Goal: Task Accomplishment & Management: Manage account settings

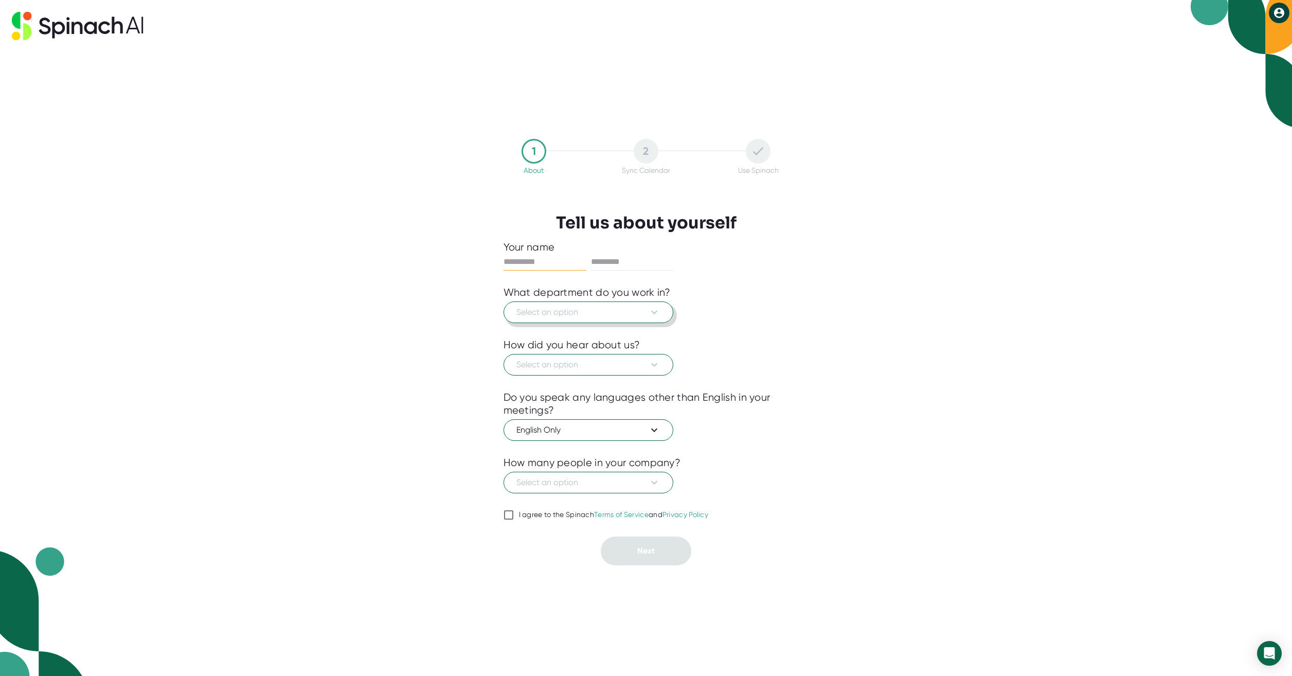
click at [658, 313] on icon at bounding box center [654, 312] width 12 height 12
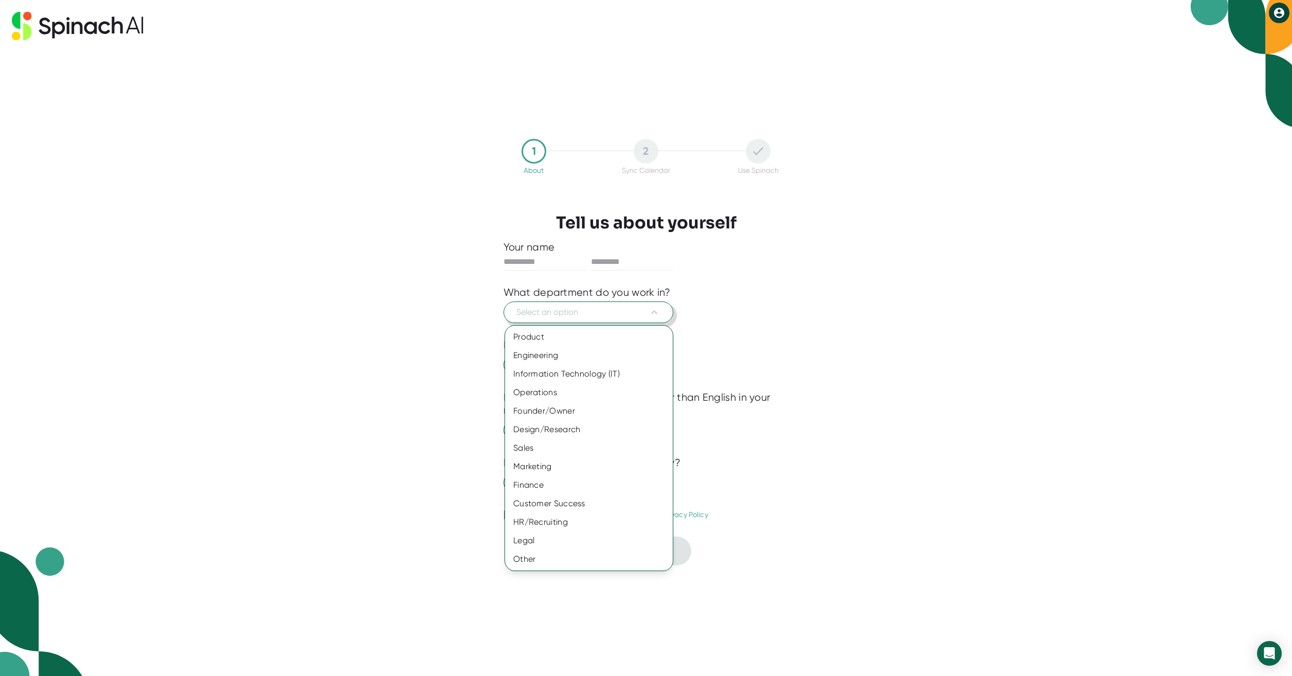
click at [757, 324] on div at bounding box center [646, 338] width 1292 height 676
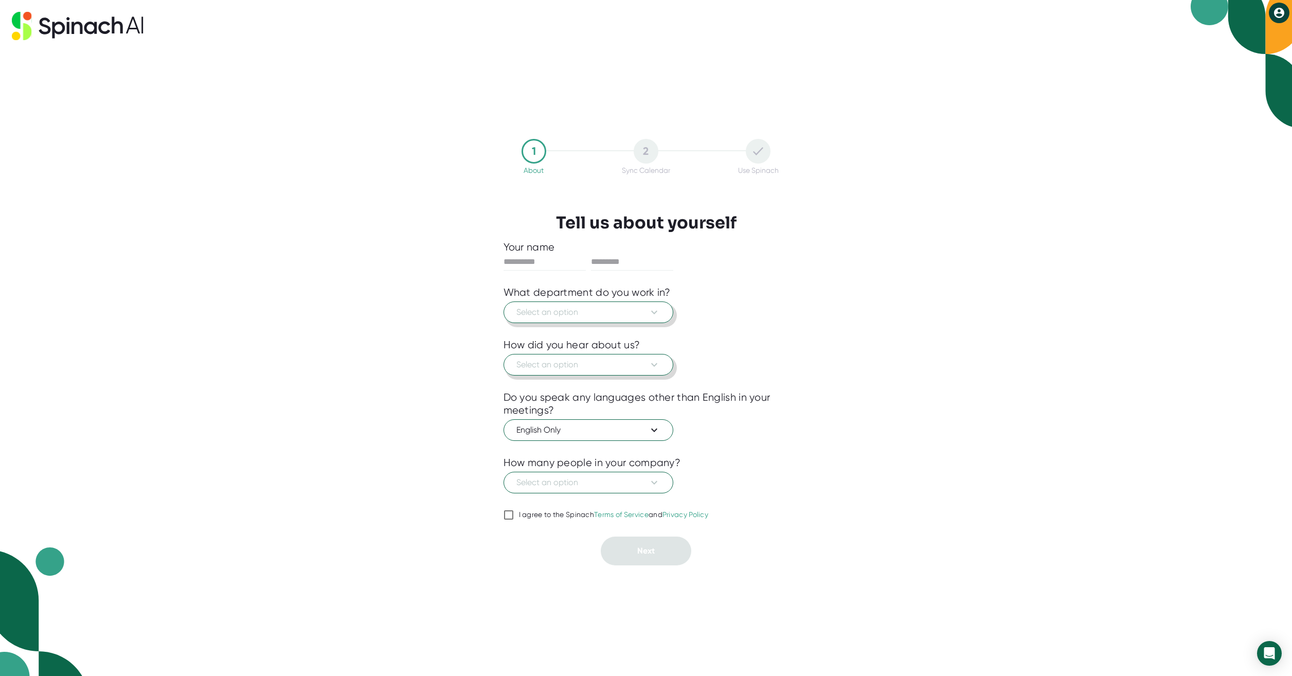
click at [672, 363] on button "Select an option" at bounding box center [589, 365] width 170 height 22
click at [817, 381] on div at bounding box center [646, 338] width 1292 height 676
click at [662, 491] on button "Select an option" at bounding box center [589, 483] width 170 height 22
click at [451, 419] on div at bounding box center [646, 338] width 1292 height 676
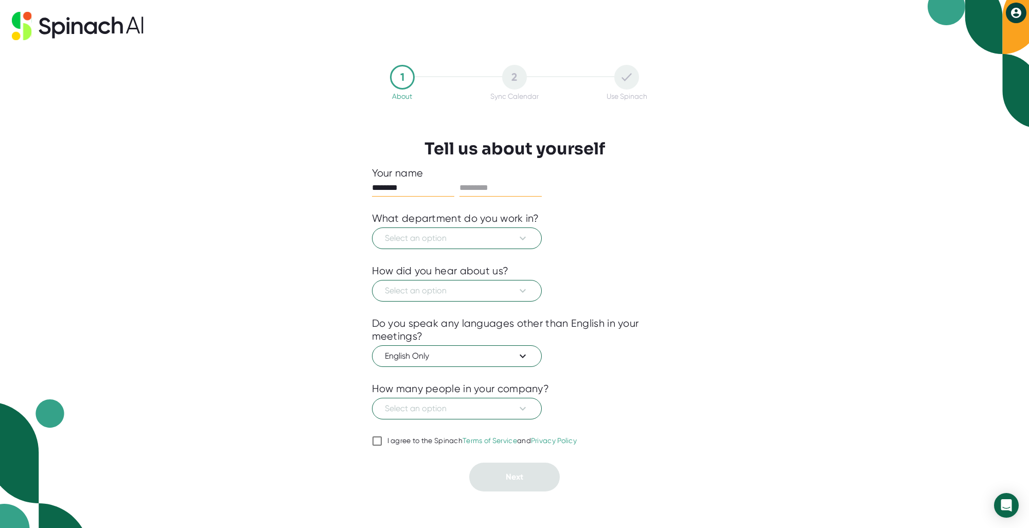
type input "*******"
drag, startPoint x: 518, startPoint y: 189, endPoint x: 503, endPoint y: 184, distance: 15.8
click at [517, 189] on input "text" at bounding box center [500, 188] width 82 height 16
type input "******"
click at [514, 242] on span "Select an option" at bounding box center [457, 238] width 144 height 12
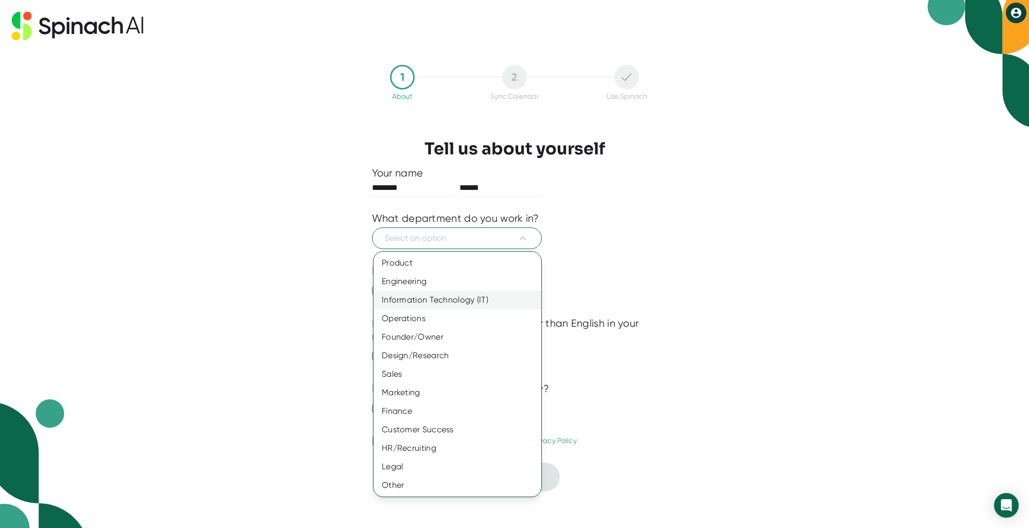
click at [453, 301] on div "Information Technology (IT)" at bounding box center [457, 300] width 168 height 19
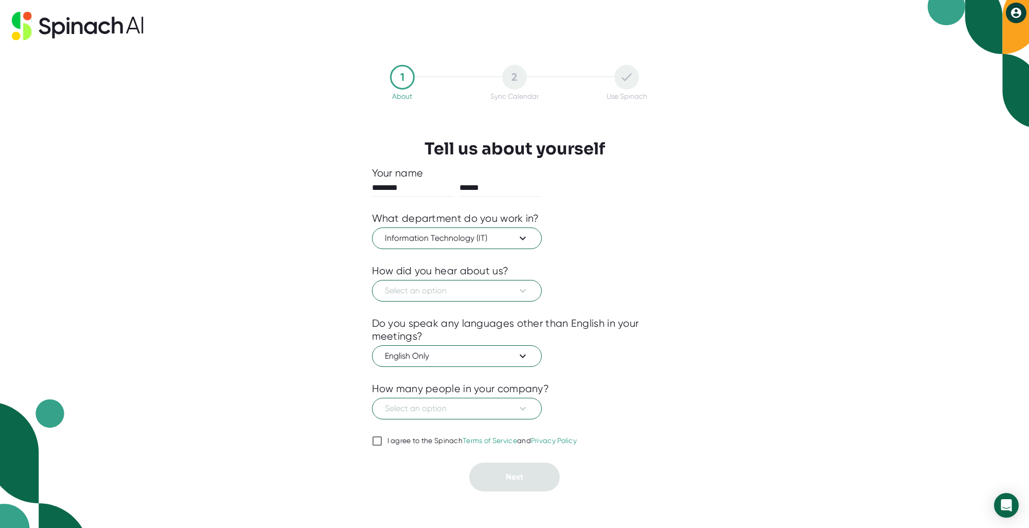
click at [453, 301] on div at bounding box center [514, 308] width 285 height 15
click at [455, 295] on span "Select an option" at bounding box center [457, 290] width 144 height 12
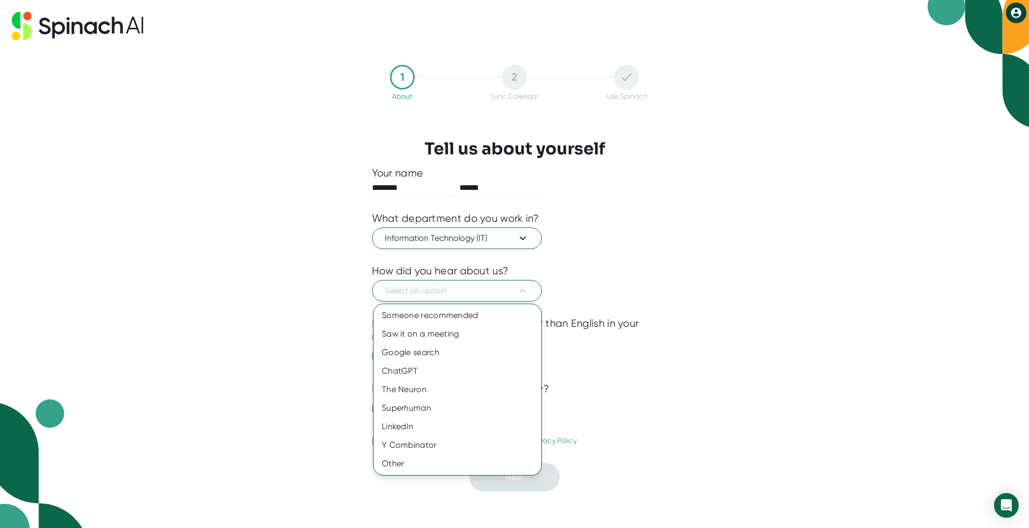
click at [286, 346] on div at bounding box center [514, 264] width 1029 height 528
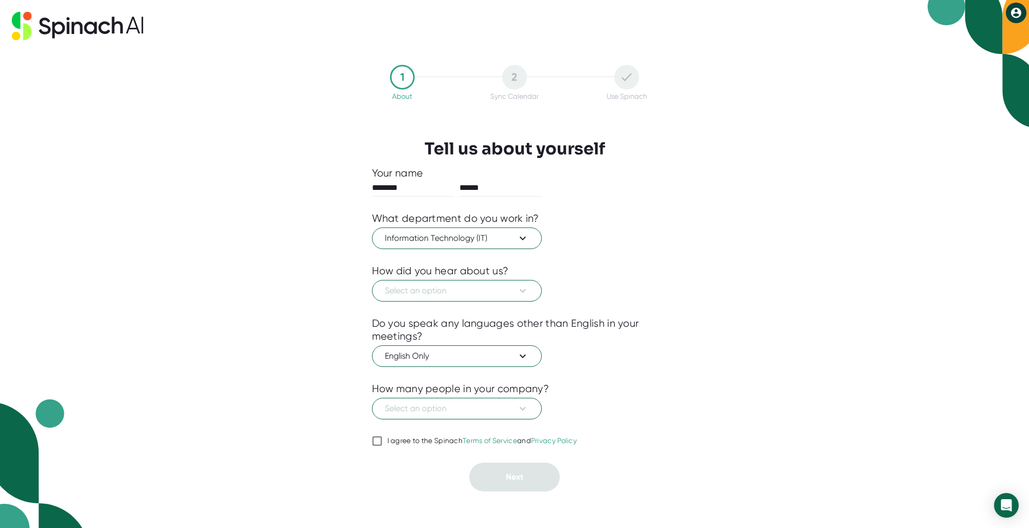
click at [54, 37] on icon at bounding box center [58, 30] width 13 height 16
